Goal: Transaction & Acquisition: Book appointment/travel/reservation

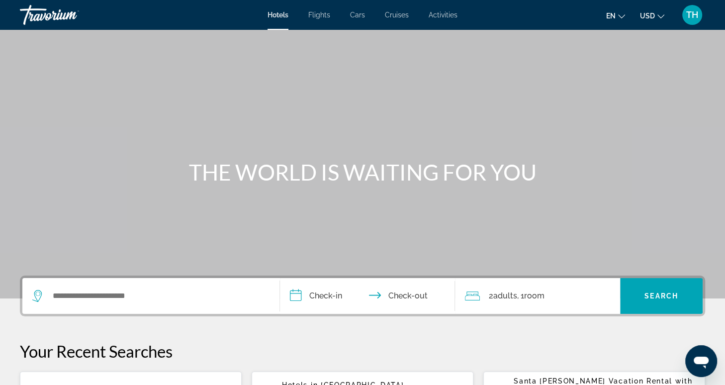
click at [447, 17] on span "Activities" at bounding box center [442, 15] width 29 height 8
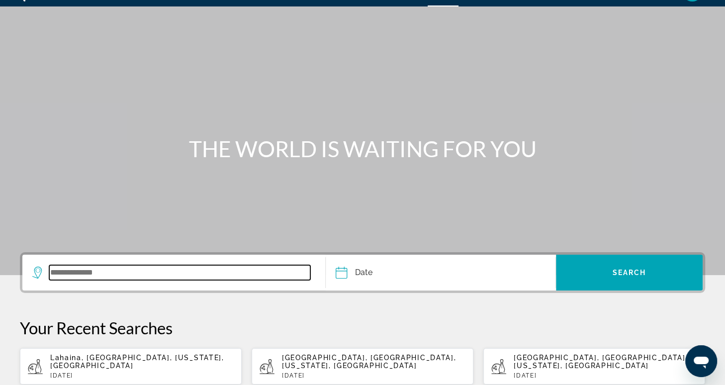
click at [255, 269] on input "Search widget" at bounding box center [179, 272] width 261 height 15
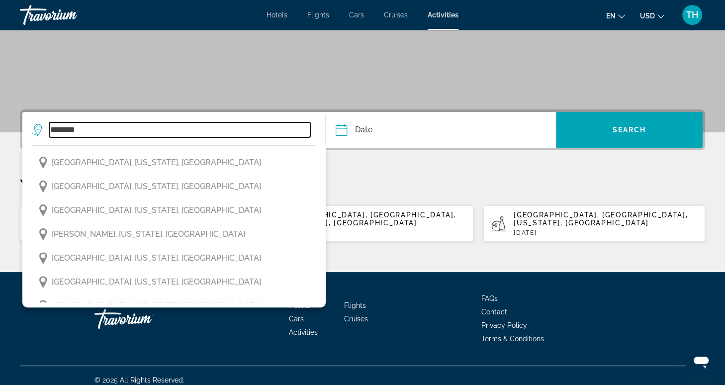
click at [180, 126] on input "********" at bounding box center [179, 129] width 261 height 15
type input "*"
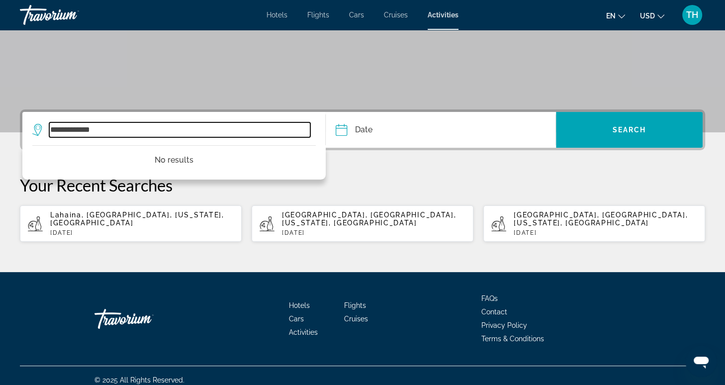
click at [130, 129] on input "**********" at bounding box center [179, 129] width 261 height 15
type input "*"
click at [158, 129] on input "Search widget" at bounding box center [179, 129] width 261 height 15
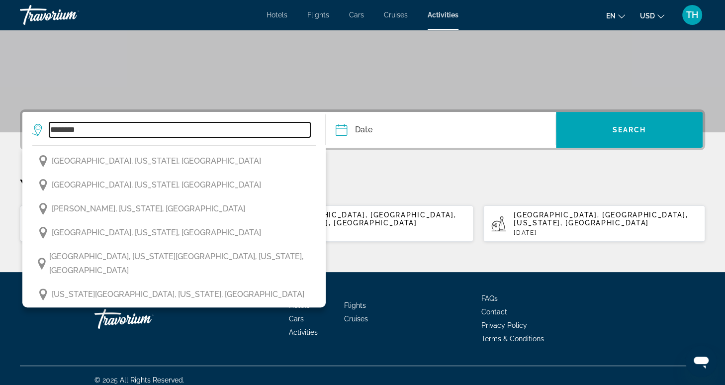
scroll to position [121, 0]
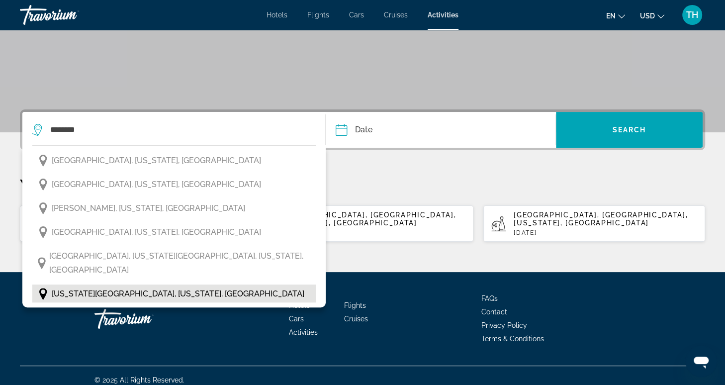
click at [94, 287] on span "[US_STATE][GEOGRAPHIC_DATA], [US_STATE], [GEOGRAPHIC_DATA]" at bounding box center [178, 294] width 252 height 14
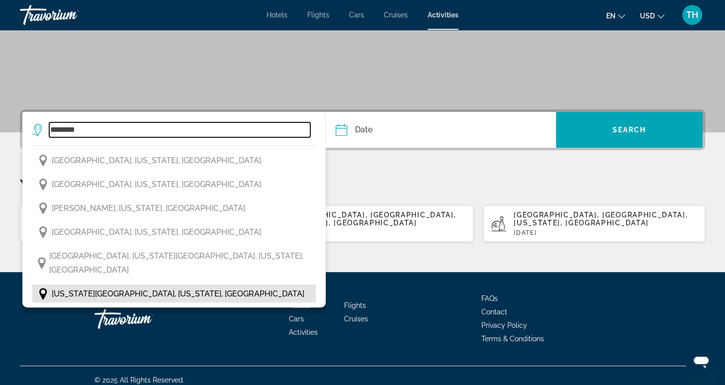
type input "**********"
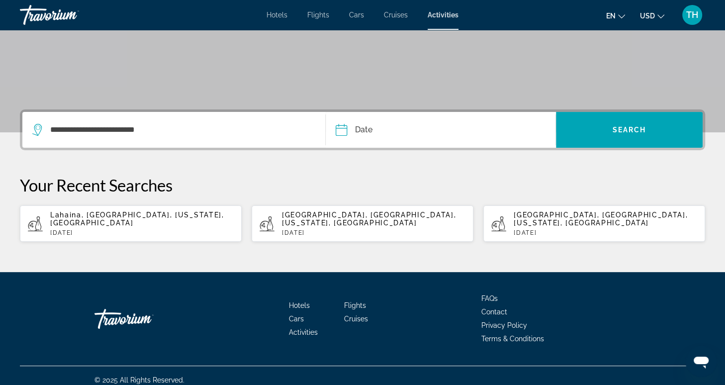
click at [375, 132] on input "Date" at bounding box center [390, 131] width 114 height 39
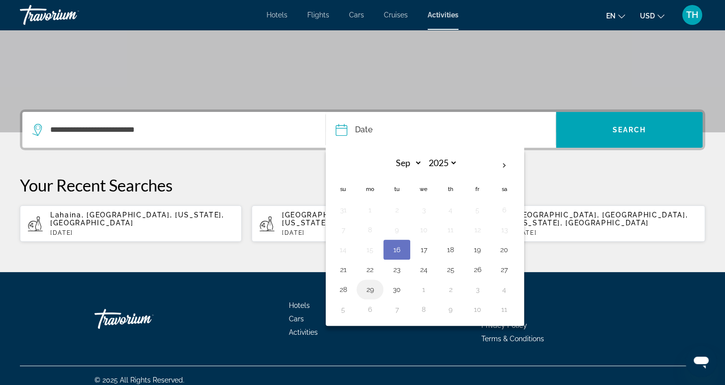
click at [368, 290] on button "29" at bounding box center [370, 289] width 16 height 14
type input "**********"
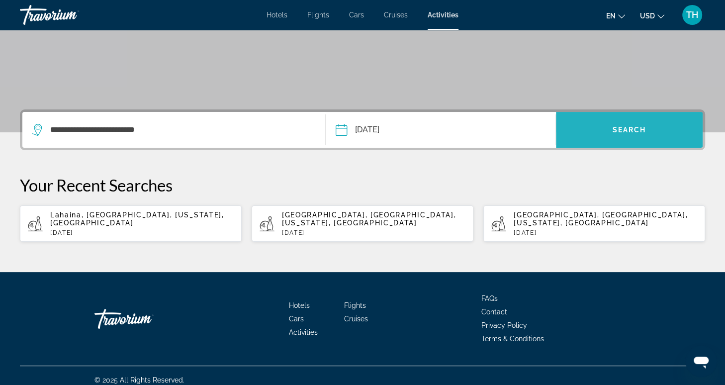
click at [595, 132] on span "Search widget" at bounding box center [629, 130] width 147 height 24
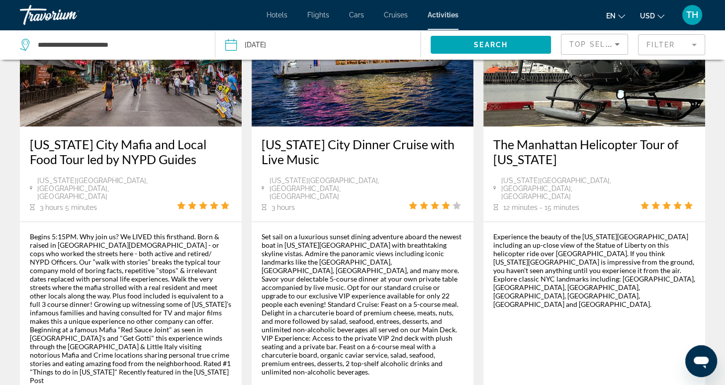
scroll to position [1661, 0]
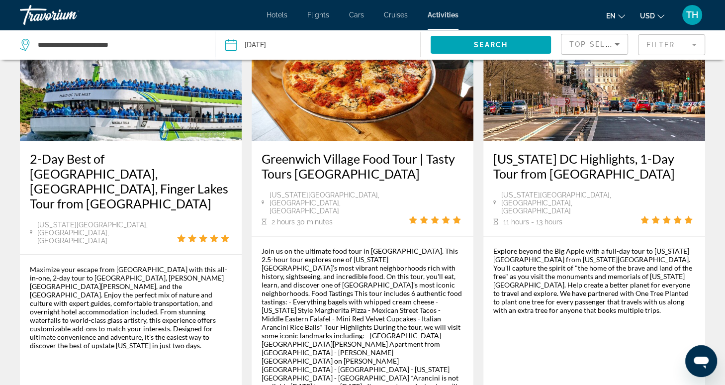
scroll to position [1584, 0]
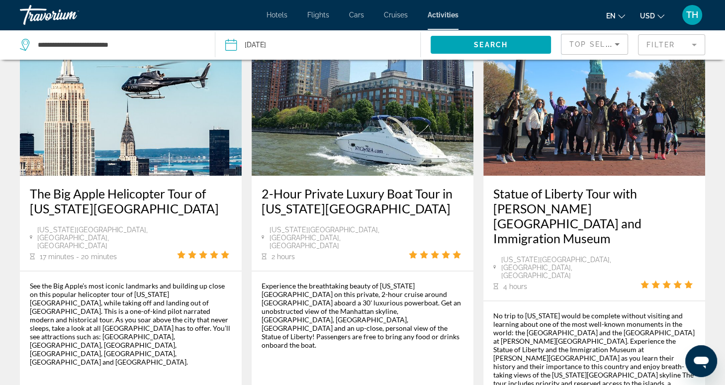
scroll to position [1542, 0]
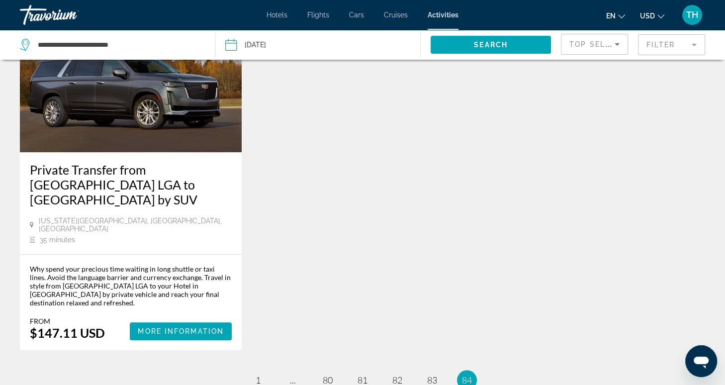
scroll to position [597, 0]
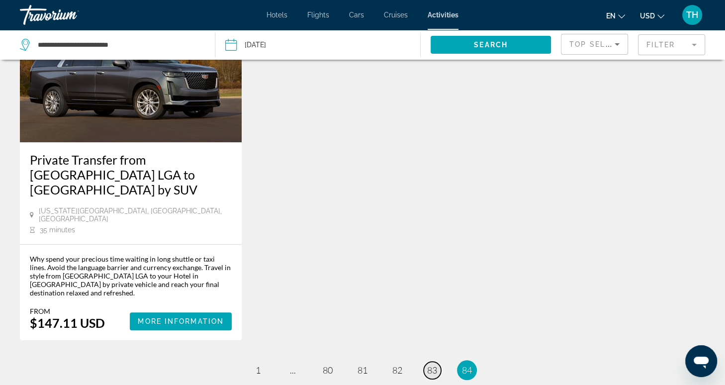
click at [427, 364] on span "83" at bounding box center [432, 369] width 10 height 11
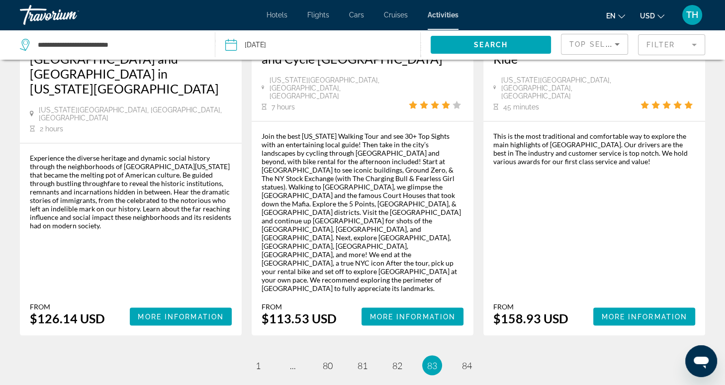
scroll to position [1617, 0]
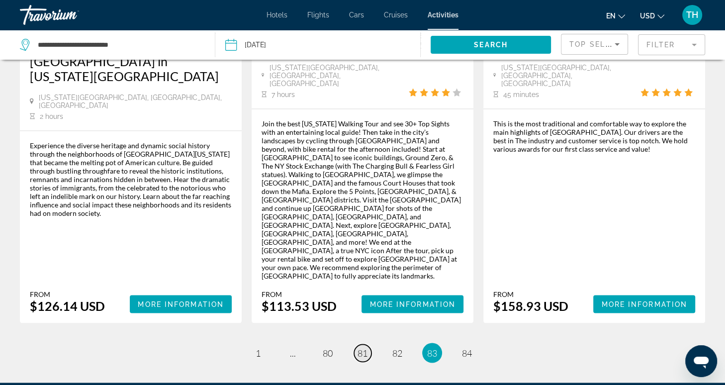
click at [359, 347] on span "81" at bounding box center [362, 352] width 10 height 11
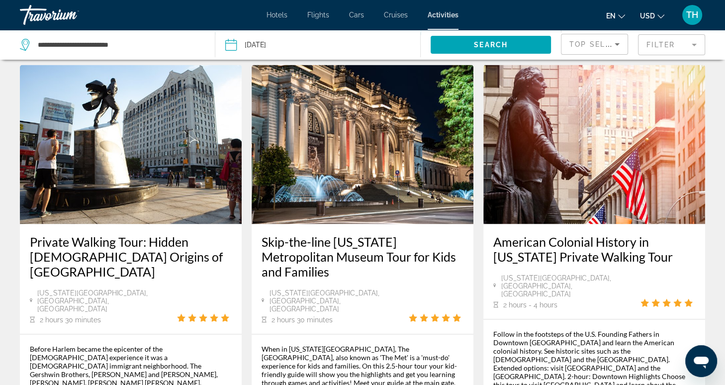
scroll to position [1422, 0]
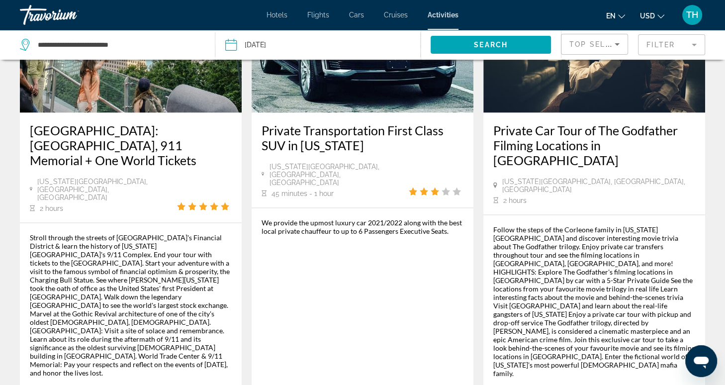
scroll to position [1652, 0]
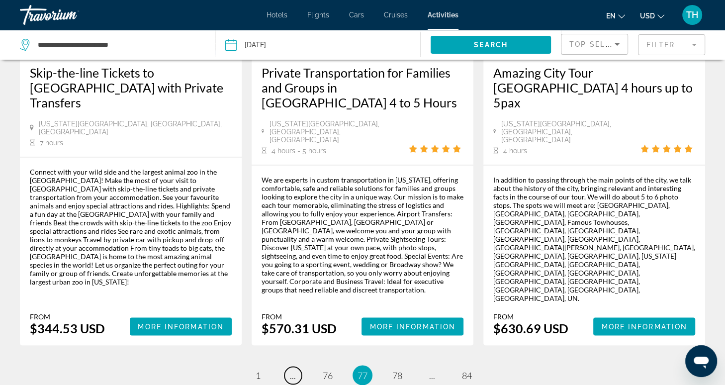
scroll to position [1610, 0]
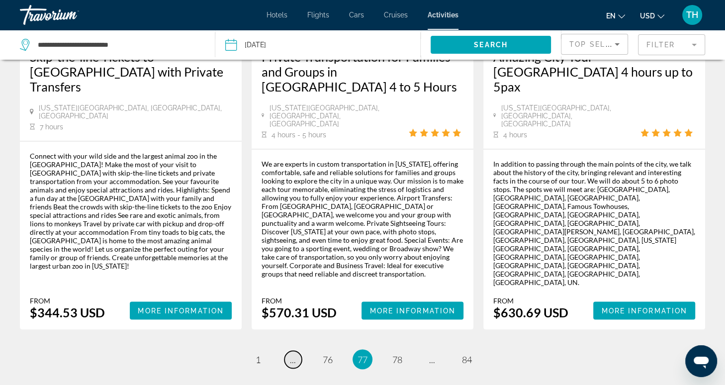
click at [295, 350] on link "page ..." at bounding box center [292, 358] width 17 height 17
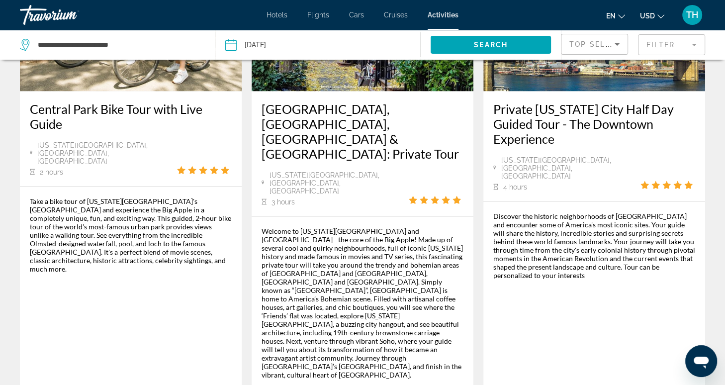
scroll to position [1610, 0]
